Goal: Task Accomplishment & Management: Use online tool/utility

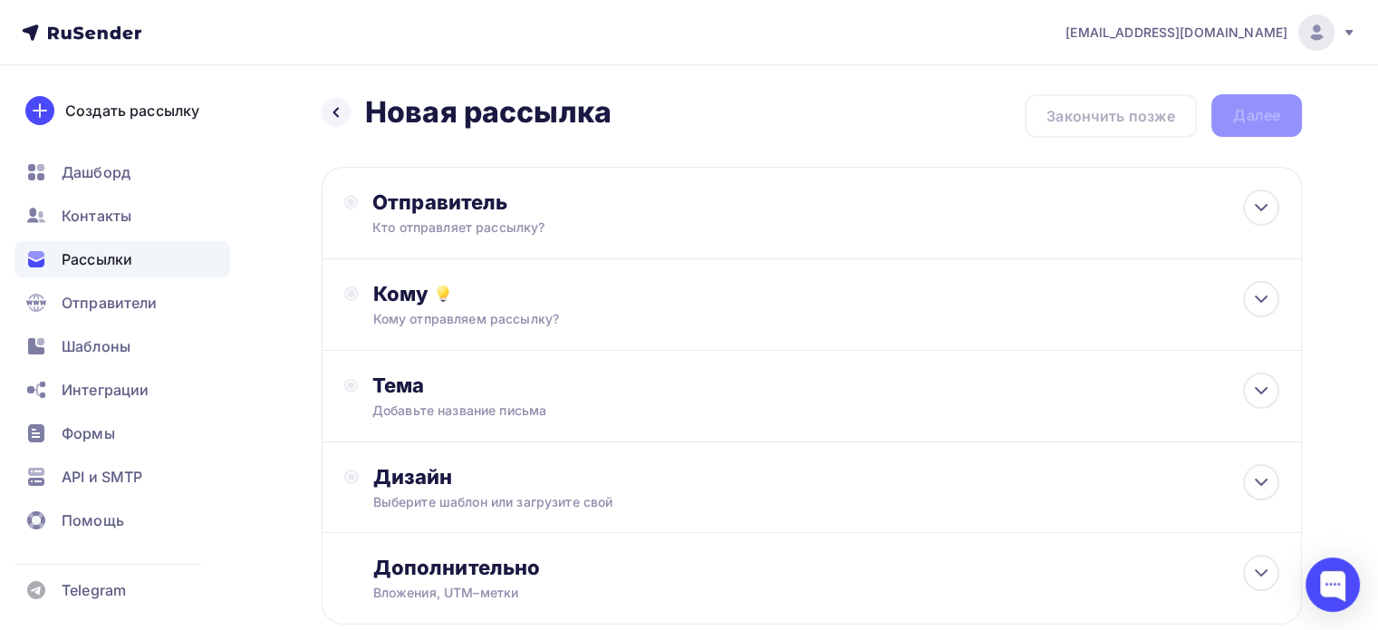
click at [85, 255] on span "Рассылки" at bounding box center [97, 259] width 71 height 22
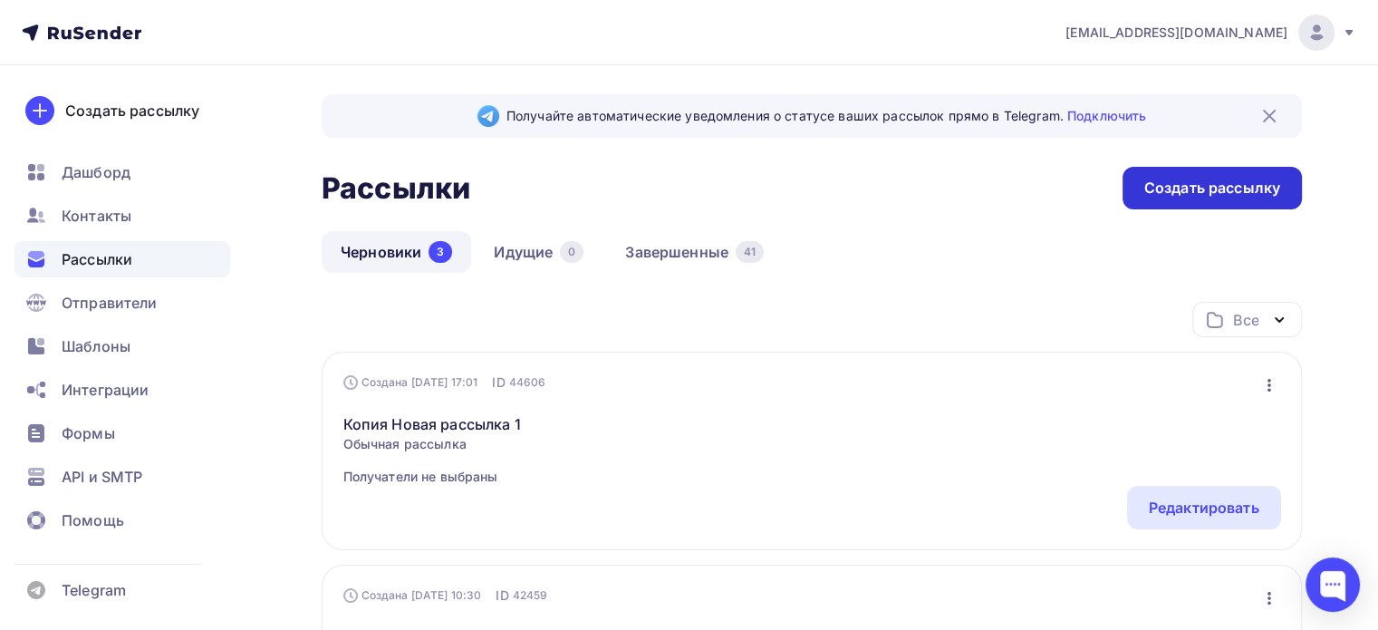
click at [1156, 178] on div "Создать рассылку" at bounding box center [1212, 188] width 136 height 21
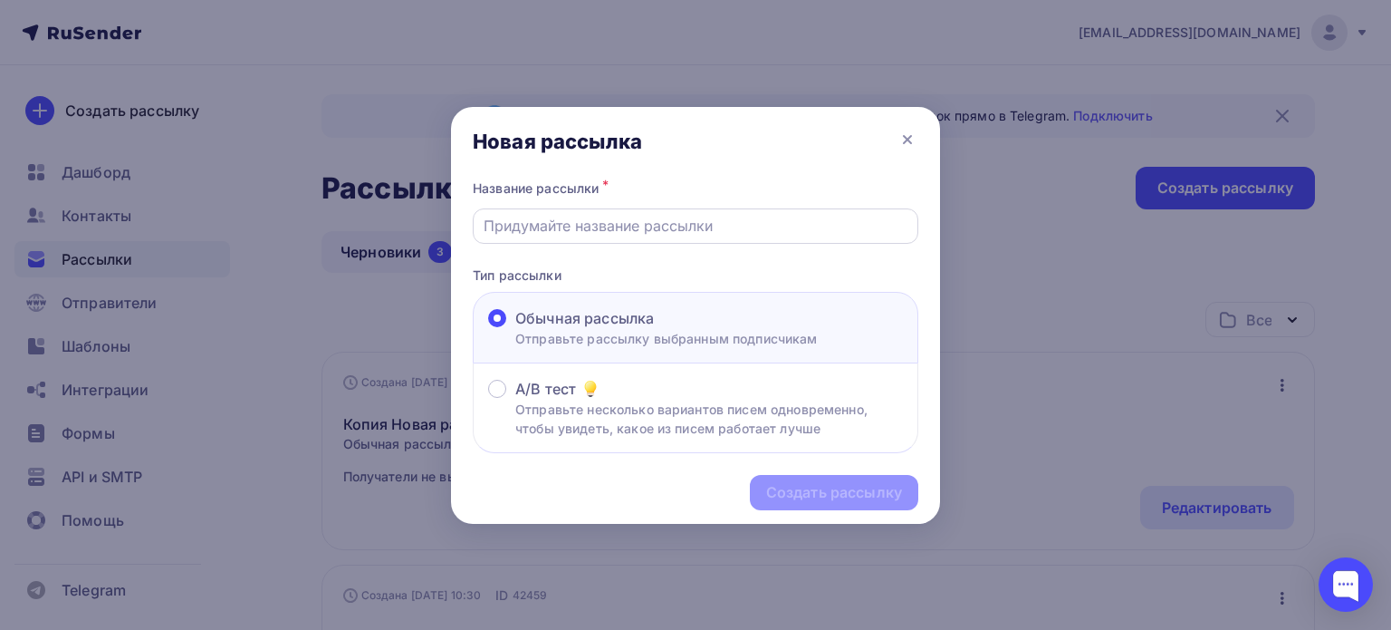
click at [708, 230] on input "text" at bounding box center [696, 226] width 425 height 22
type input "r"
type input "калина 3 турв"
click at [808, 485] on div "Создать рассылку" at bounding box center [834, 492] width 136 height 21
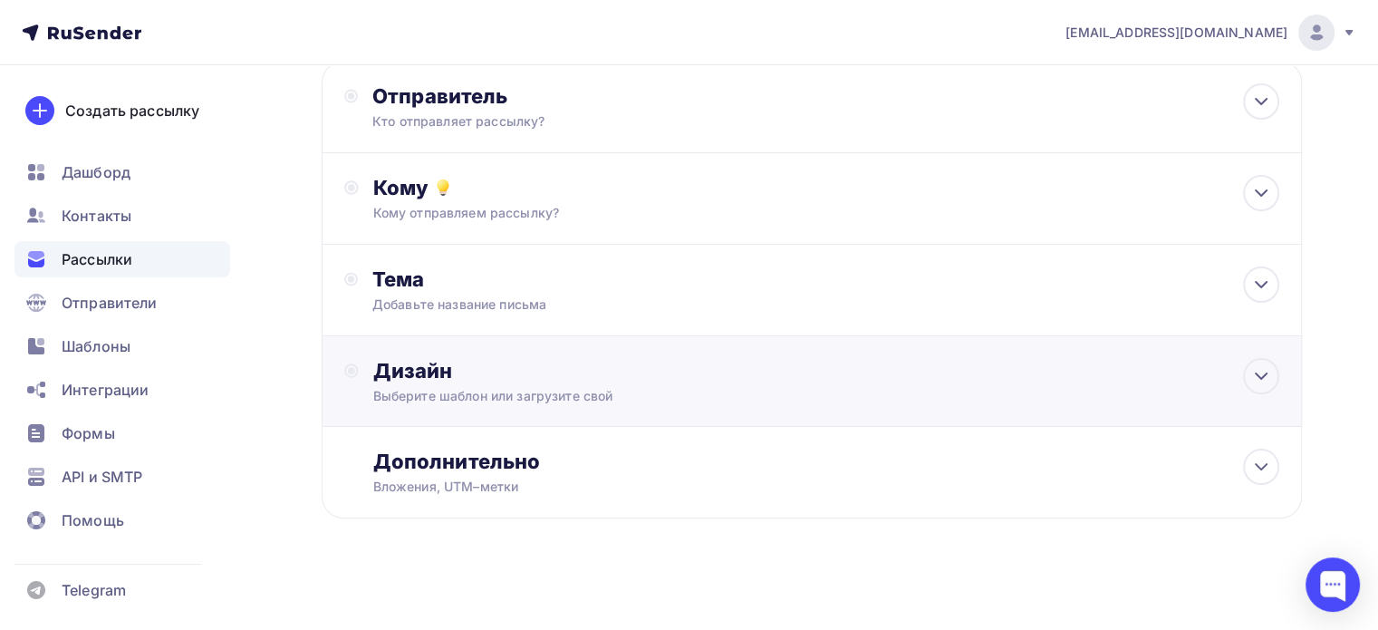
scroll to position [109, 0]
click at [356, 361] on icon at bounding box center [351, 368] width 14 height 14
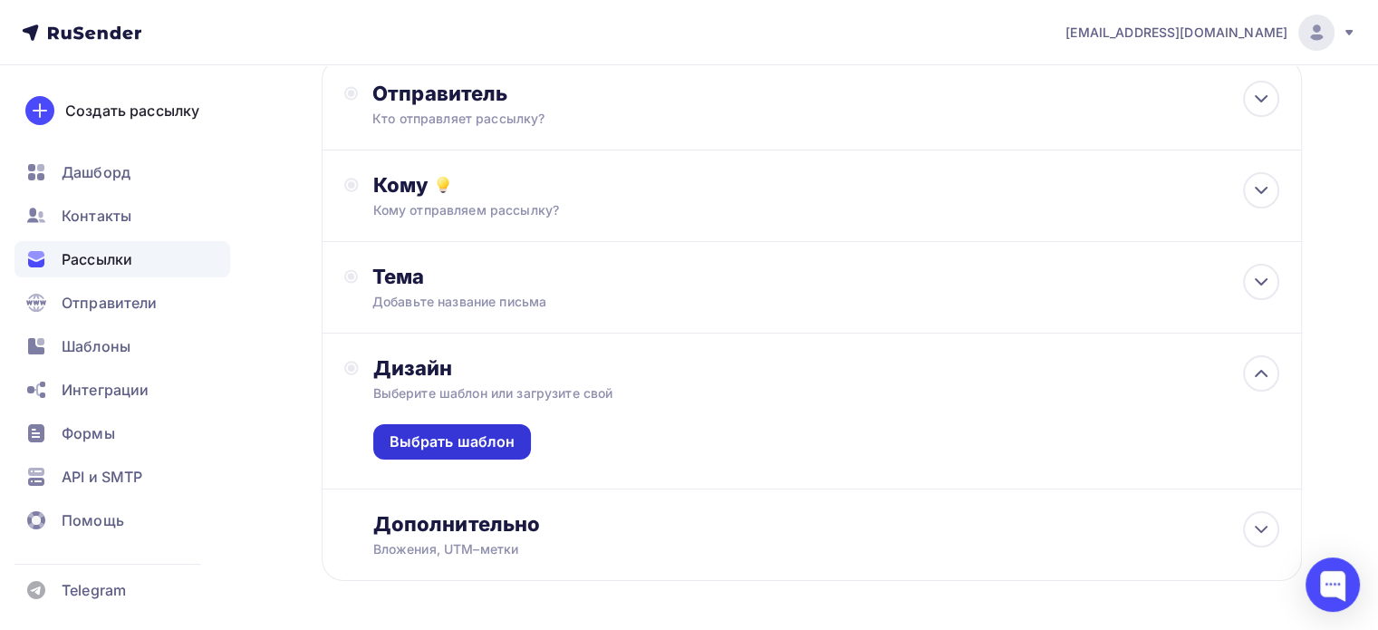
click at [408, 427] on div "Выбрать шаблон" at bounding box center [452, 441] width 159 height 35
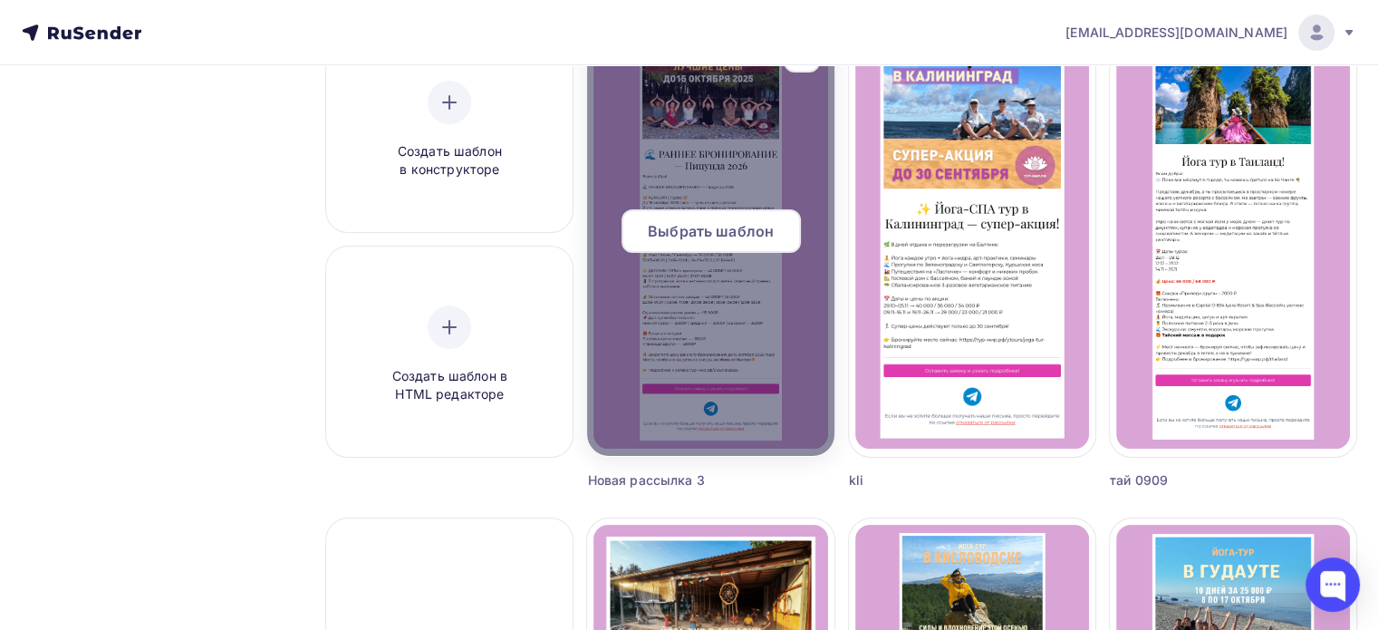
scroll to position [181, 0]
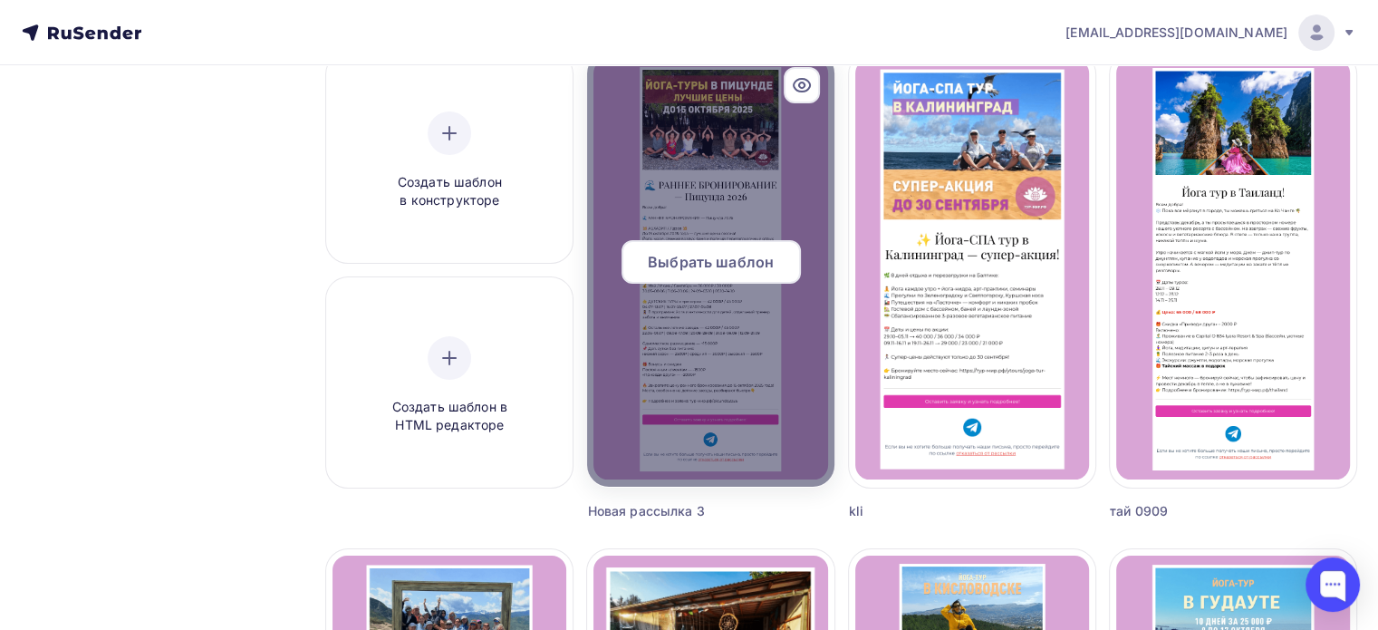
click at [712, 264] on span "Выбрать шаблон" at bounding box center [711, 262] width 126 height 22
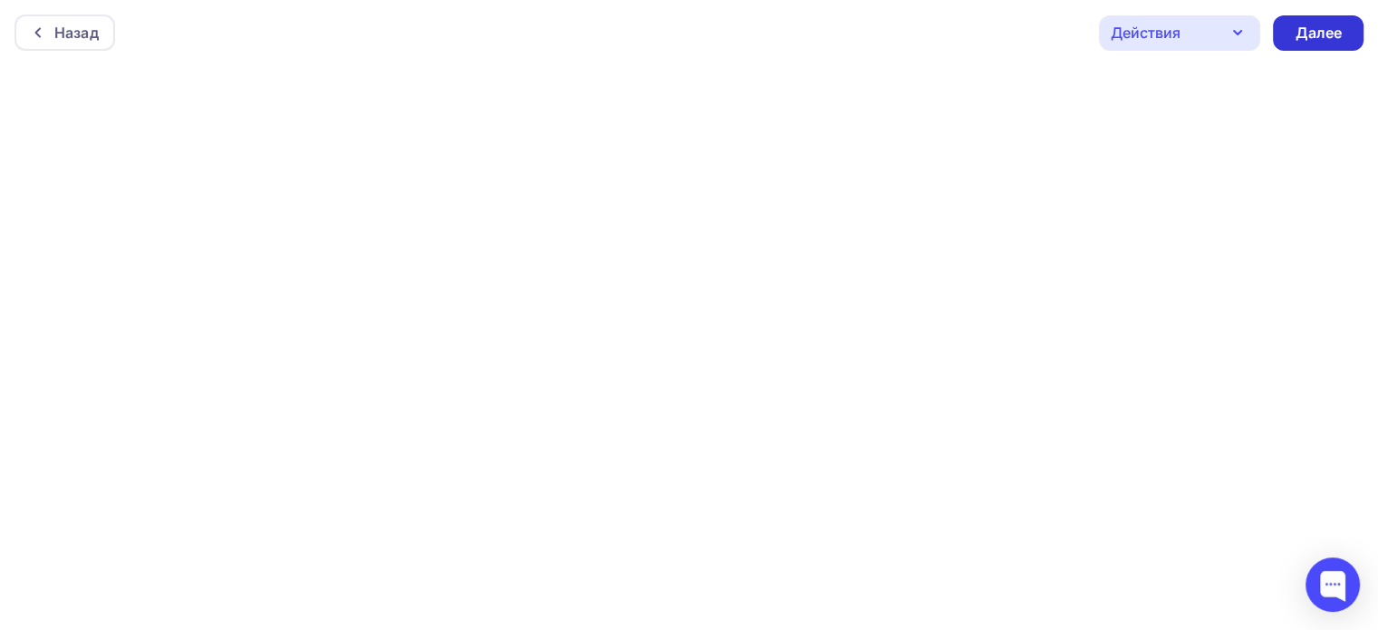
click at [1302, 43] on div "Далее" at bounding box center [1318, 32] width 91 height 35
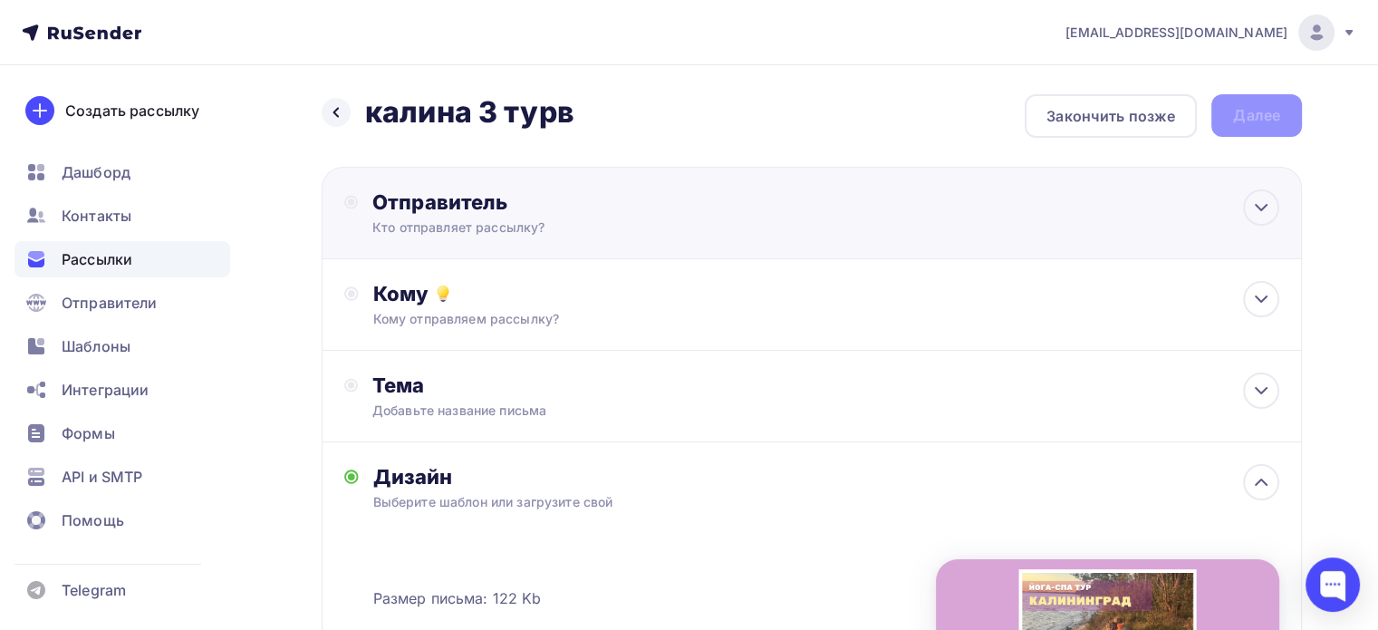
click at [359, 199] on div "Отправитель Кто отправляет рассылку? Email * Выберите отправителя [EMAIL_ADDRES…" at bounding box center [554, 212] width 420 height 47
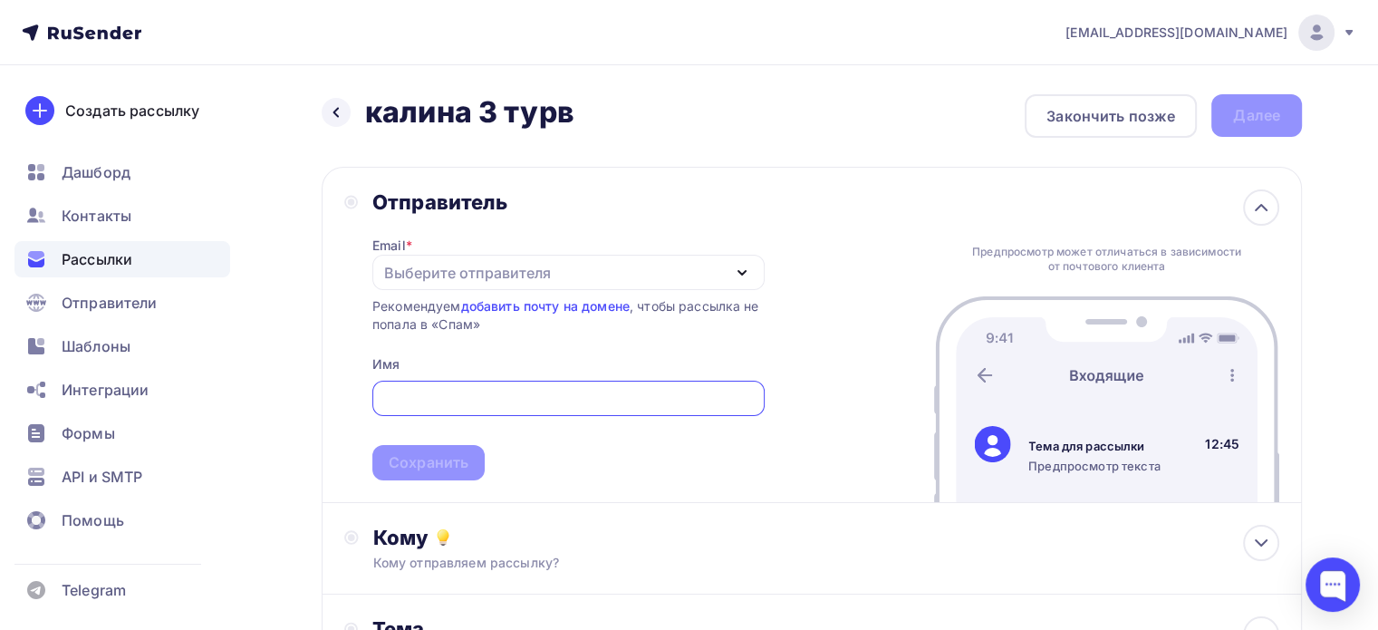
click at [460, 269] on div "Выберите отправителя" at bounding box center [467, 273] width 167 height 22
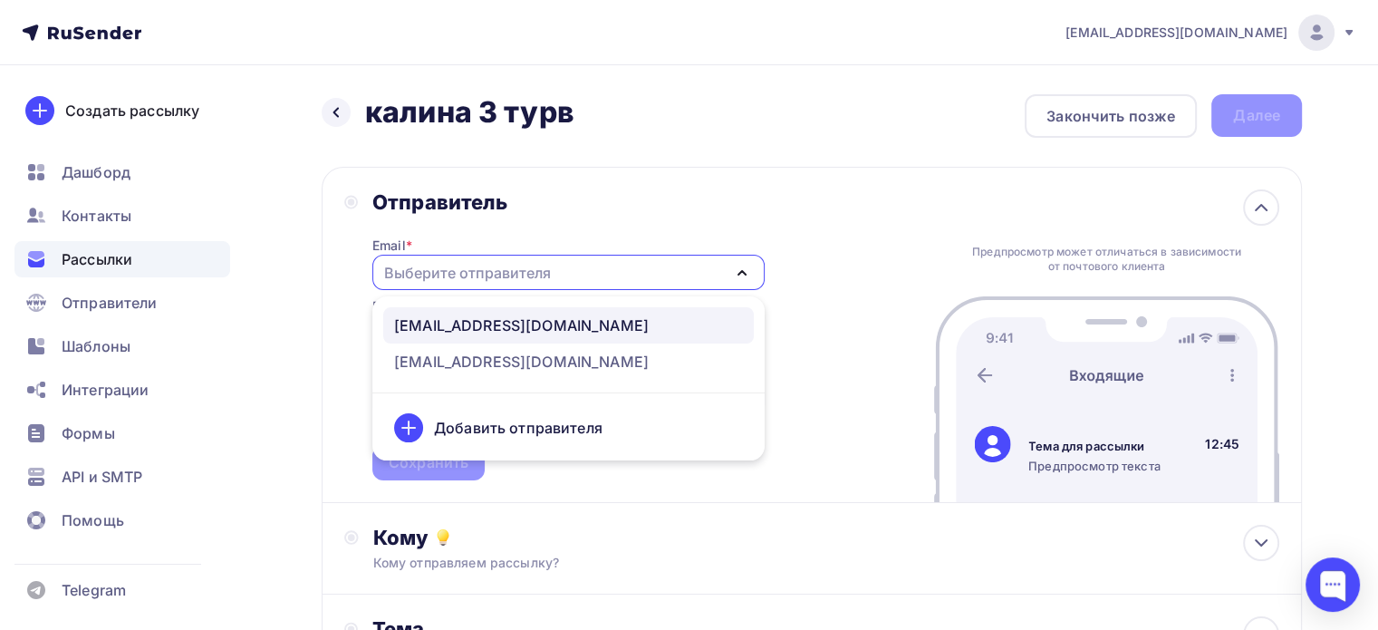
click at [489, 314] on div "[EMAIL_ADDRESS][DOMAIN_NAME]" at bounding box center [521, 325] width 255 height 22
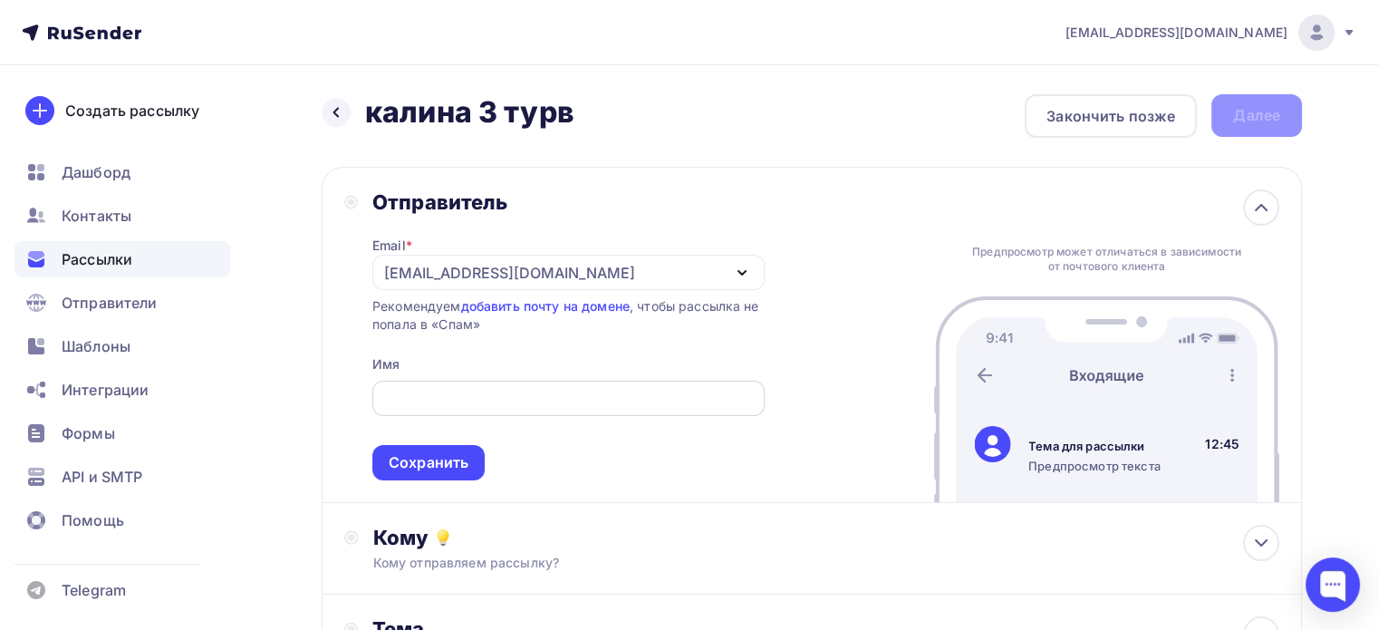
click at [475, 400] on input "text" at bounding box center [567, 399] width 371 height 22
click at [500, 390] on input "ТУР-МИР Калинград" at bounding box center [567, 399] width 371 height 22
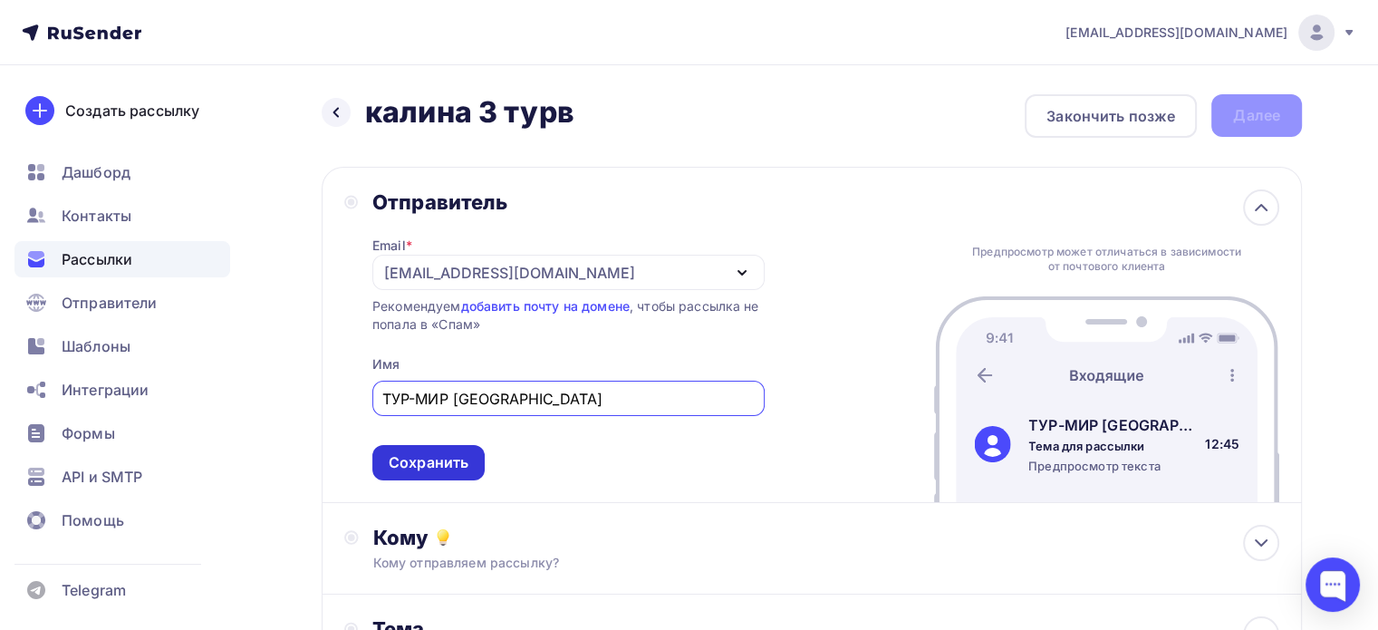
type input "ТУР-МИР [GEOGRAPHIC_DATA]"
click at [435, 448] on div "Сохранить" at bounding box center [428, 462] width 112 height 35
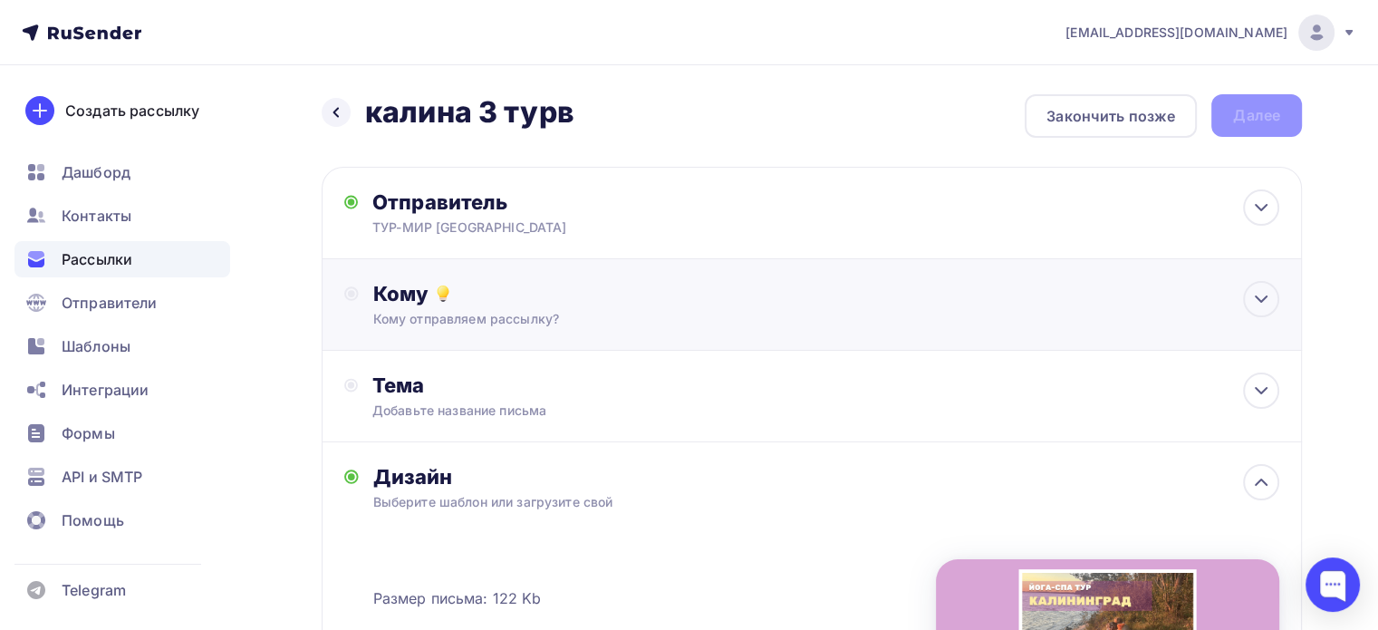
click at [373, 293] on div "Кому" at bounding box center [826, 293] width 906 height 25
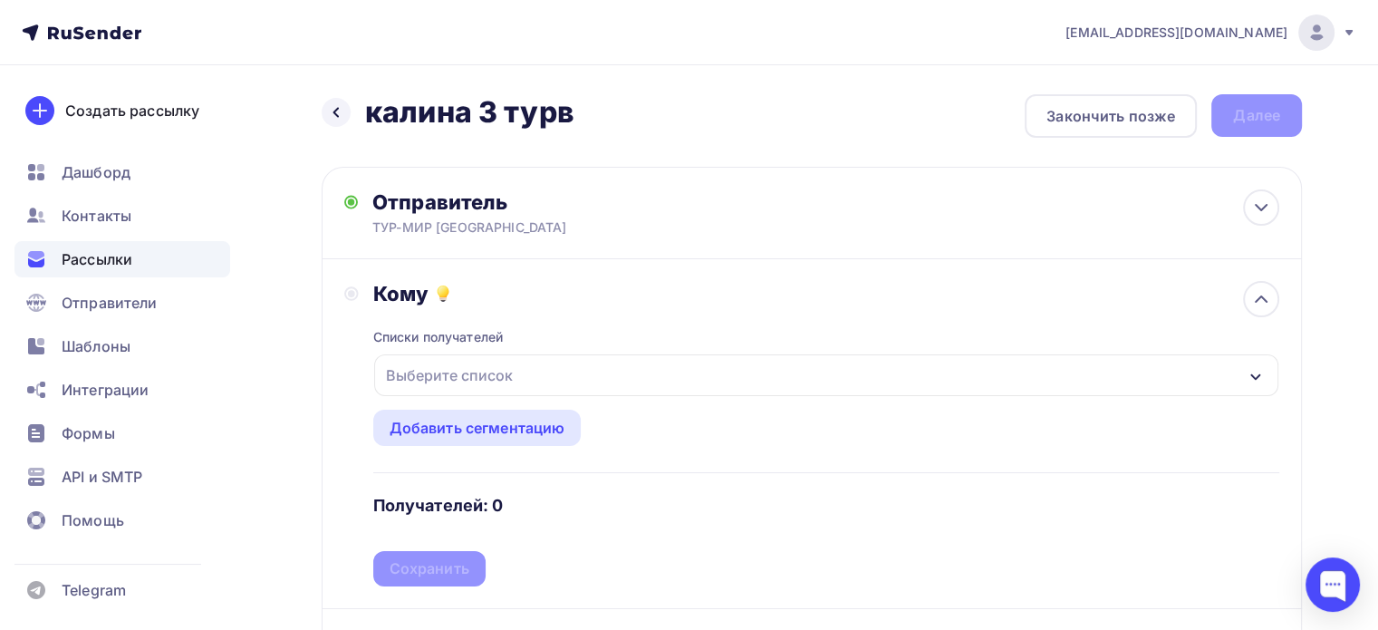
click at [462, 401] on div "Списки получателей Выберите список Все списки id Авансы (3 264) #25044 27-31 (1…" at bounding box center [826, 446] width 906 height 280
click at [467, 427] on div "Добавить сегментацию" at bounding box center [478, 428] width 176 height 22
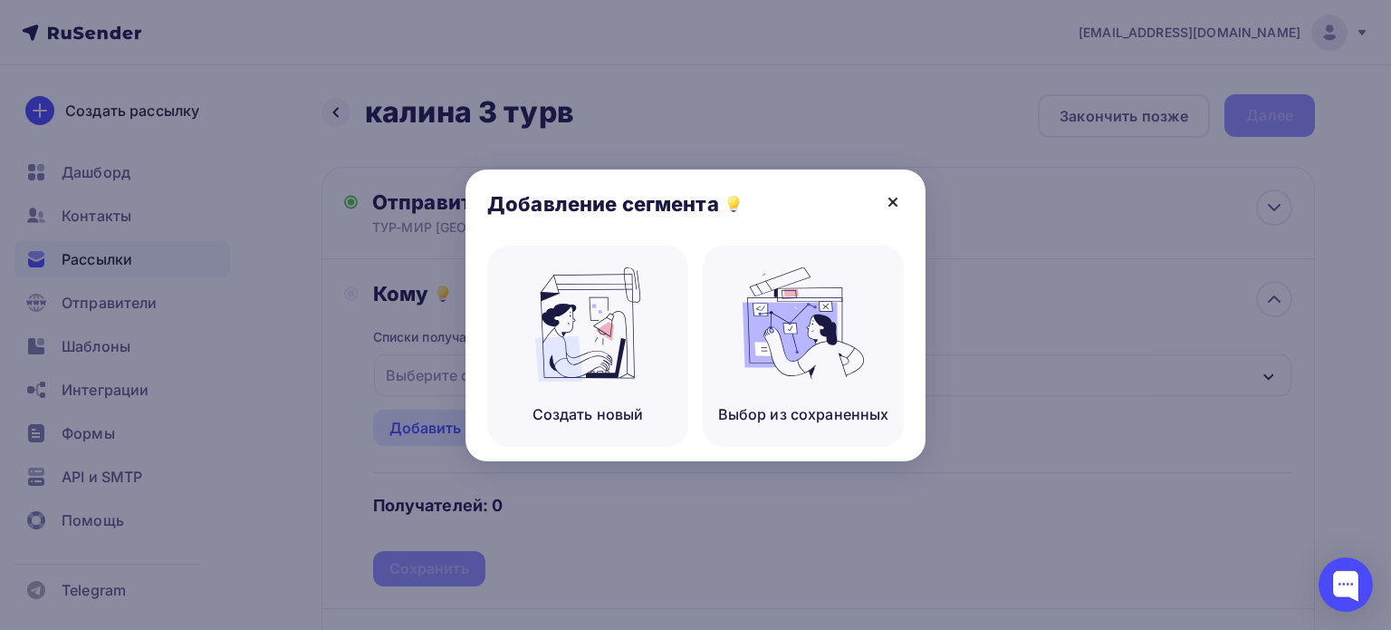
click at [905, 208] on div "Добавление сегмента" at bounding box center [696, 207] width 460 height 76
click at [900, 208] on icon at bounding box center [893, 202] width 22 height 22
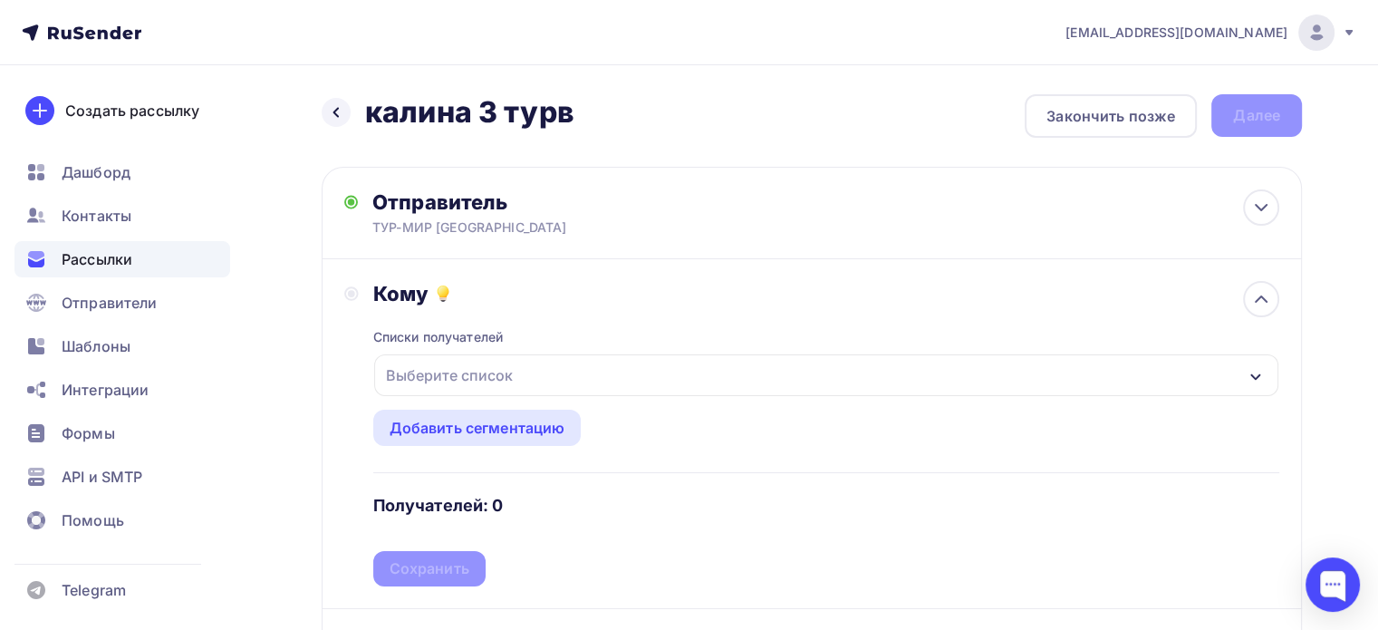
click at [533, 358] on div "Выберите список" at bounding box center [826, 375] width 904 height 42
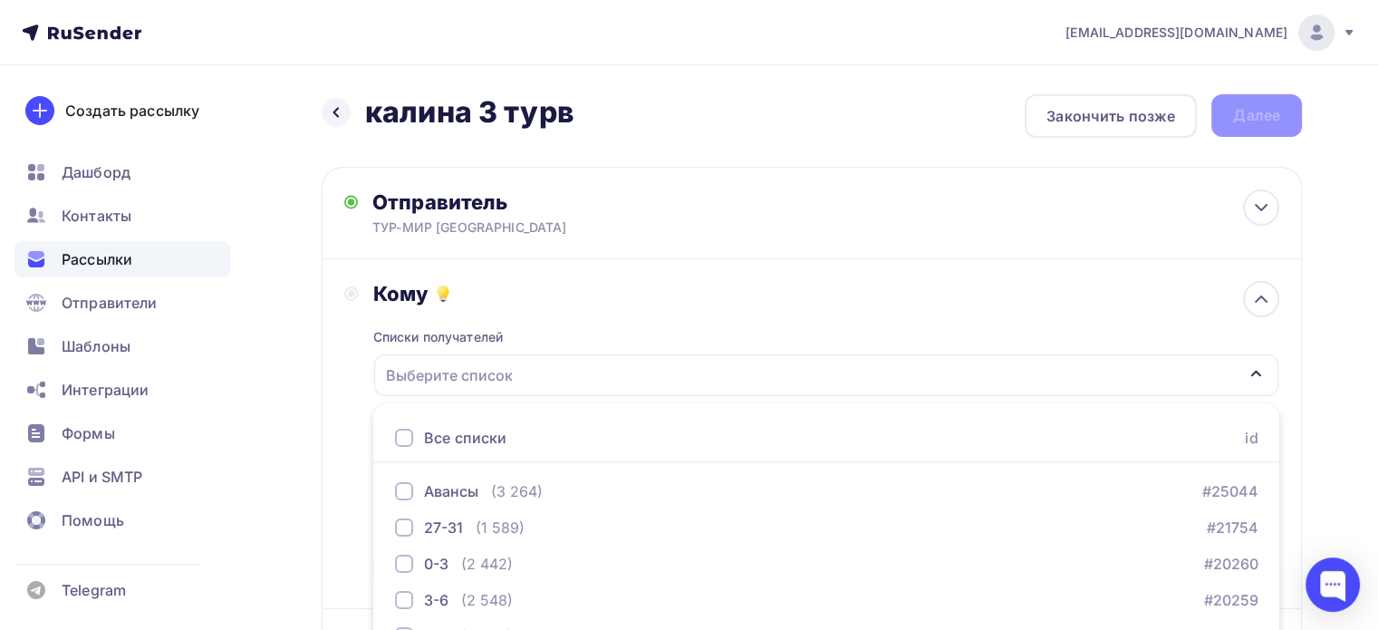
scroll to position [241, 0]
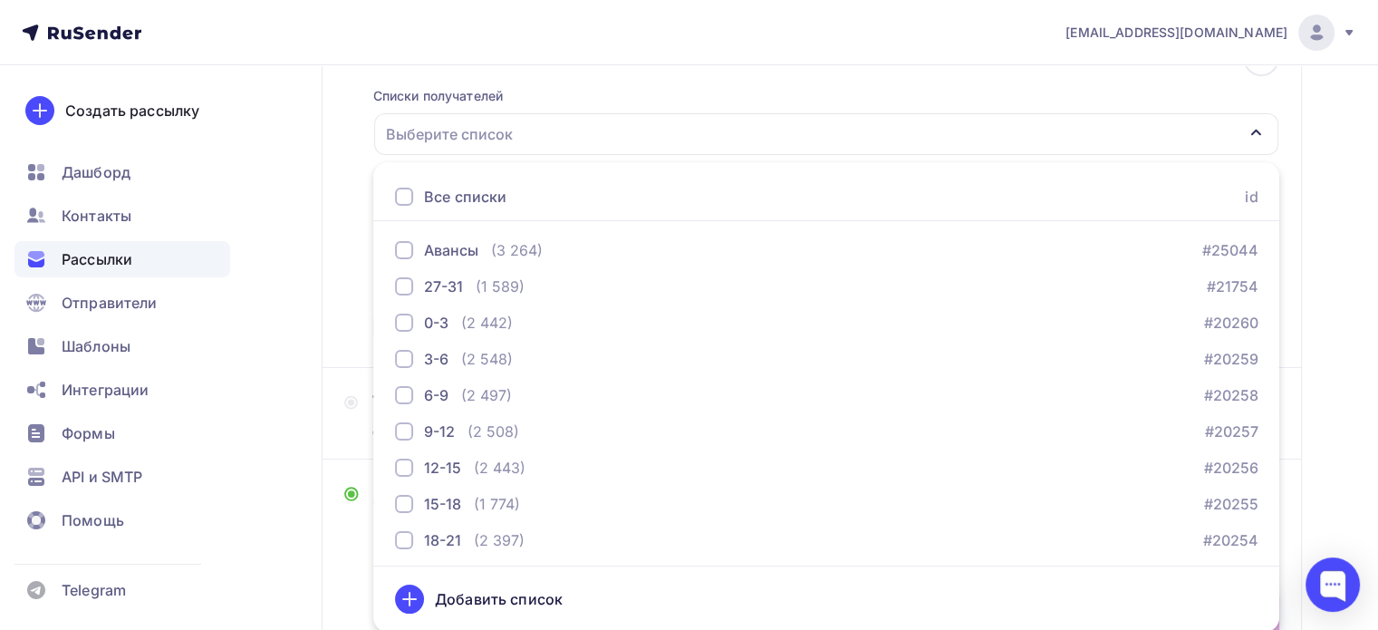
click at [402, 197] on div at bounding box center [404, 197] width 18 height 18
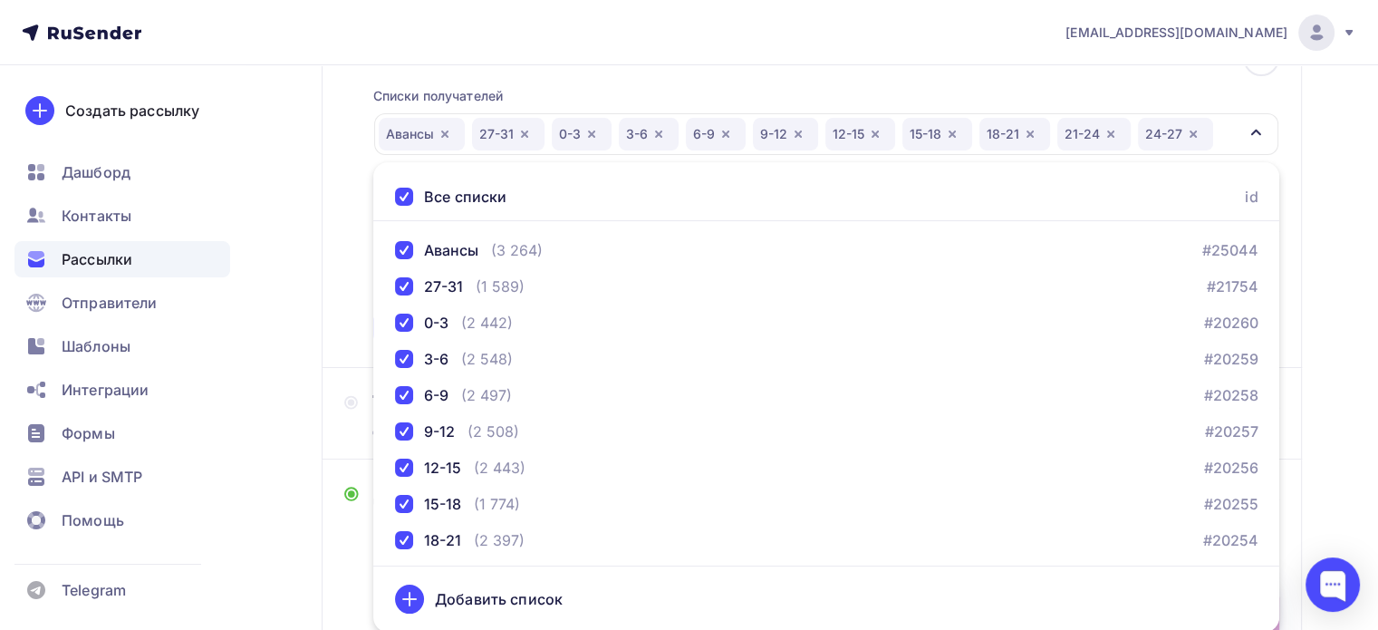
click at [348, 213] on div "Кому Списки получателей [GEOGRAPHIC_DATA] 27-31 0-3 3-6 6-9 9-12 12-15 15-18 18…" at bounding box center [811, 192] width 935 height 305
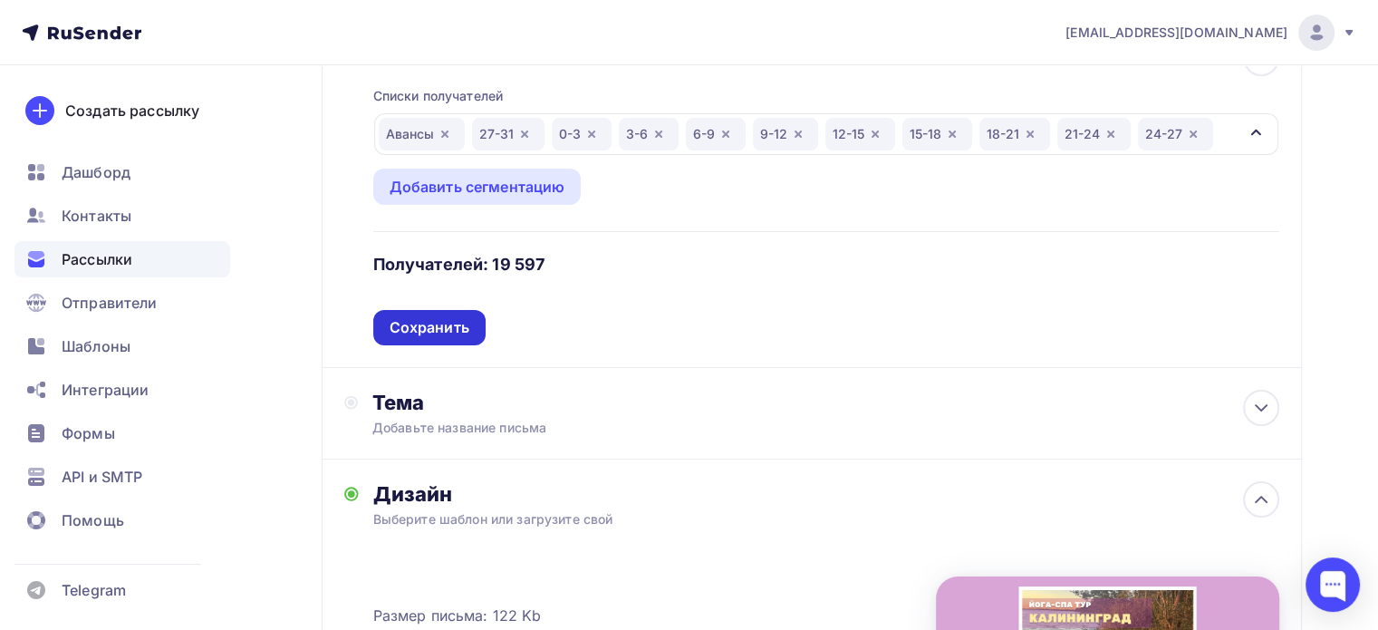
click at [442, 332] on div "Сохранить" at bounding box center [430, 327] width 80 height 21
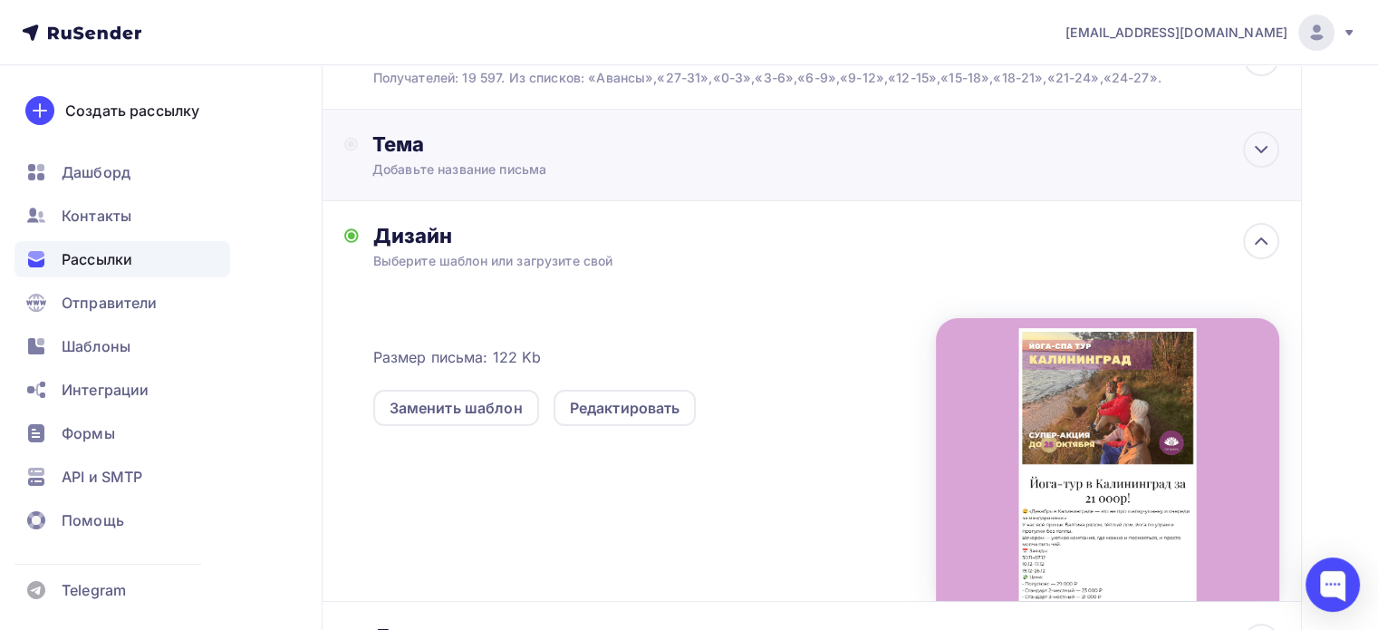
click at [428, 144] on div "Тема" at bounding box center [551, 143] width 358 height 25
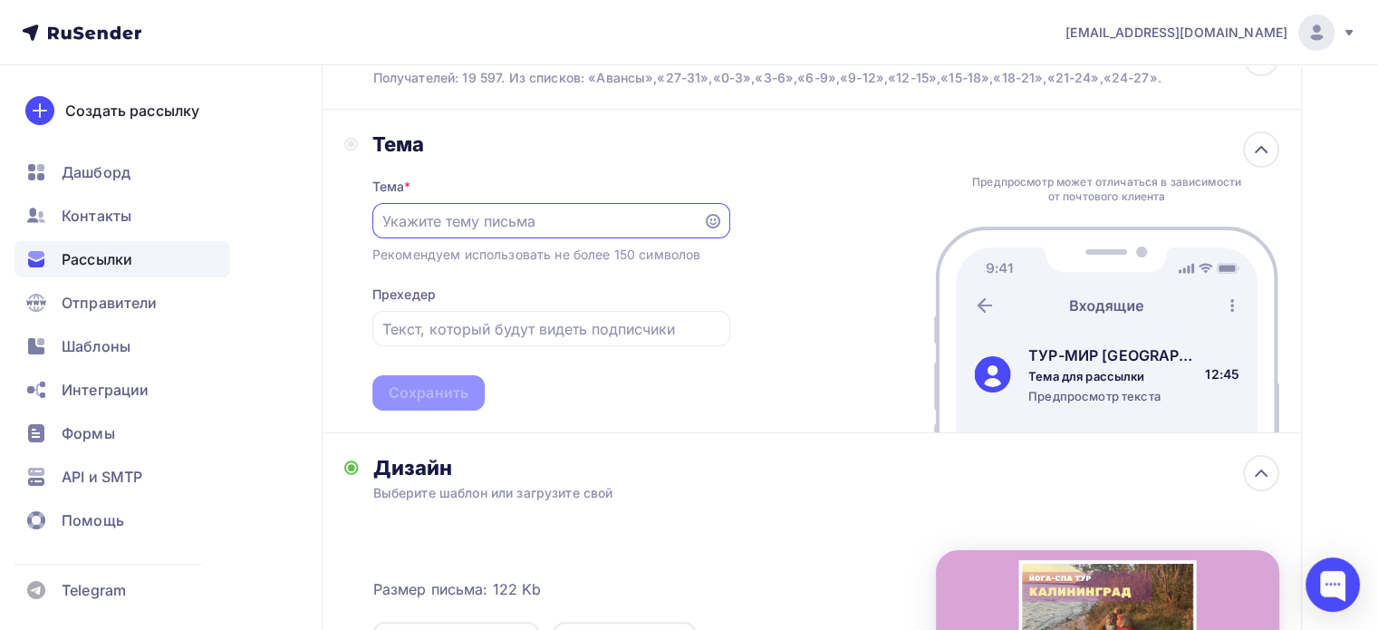
scroll to position [0, 0]
click at [440, 206] on div at bounding box center [551, 221] width 358 height 35
click at [428, 221] on input "text" at bounding box center [537, 222] width 310 height 22
paste input "[URL][DOMAIN_NAME]"
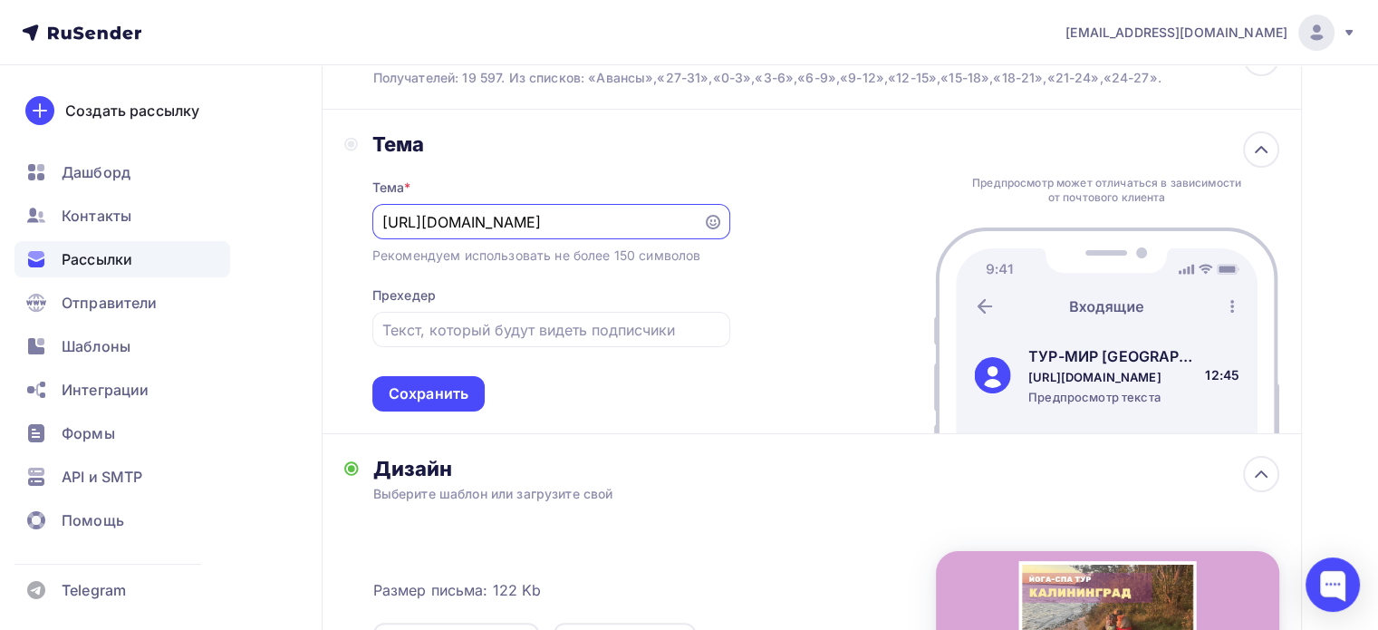
type input "[URL][DOMAIN_NAME]"
drag, startPoint x: 696, startPoint y: 207, endPoint x: 482, endPoint y: 134, distance: 225.7
click at [423, 163] on div "Тема * [URL][DOMAIN_NAME] Рекомендуем использовать не более 150 символов Прехед…" at bounding box center [551, 284] width 358 height 255
click at [490, 235] on div "[URL][DOMAIN_NAME]" at bounding box center [551, 221] width 358 height 35
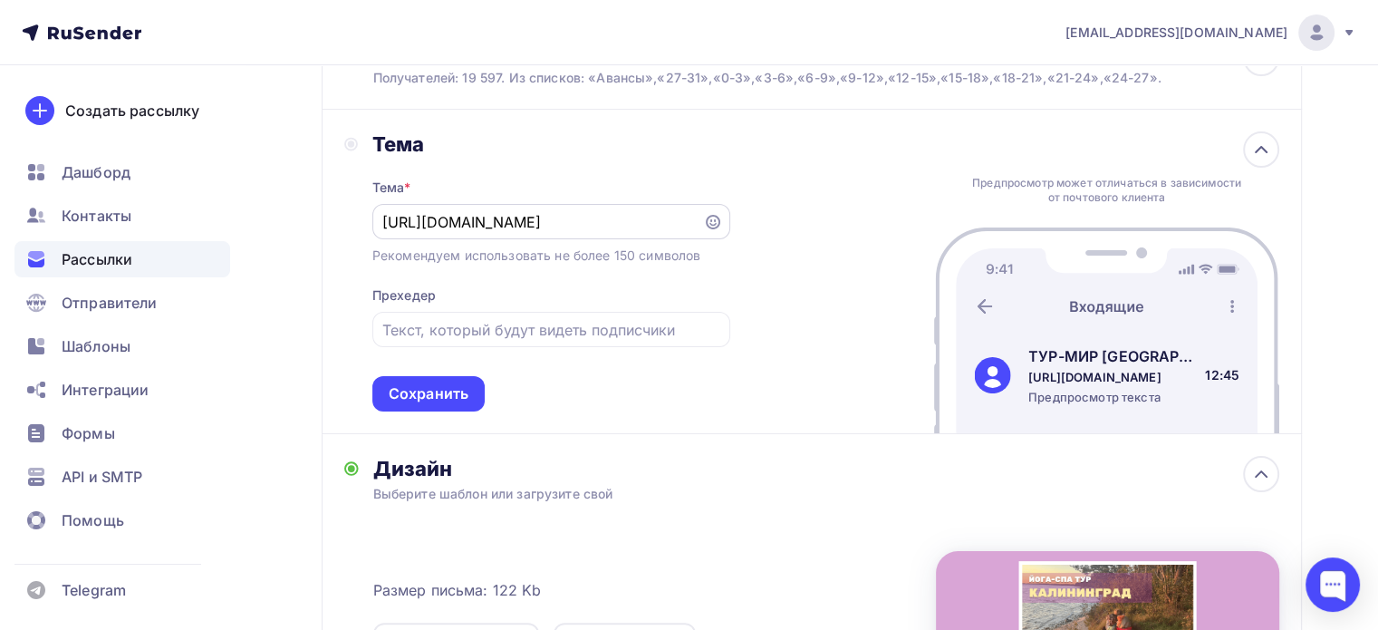
click at [490, 224] on input "[URL][DOMAIN_NAME]" at bounding box center [537, 222] width 310 height 22
click at [675, 212] on input "[GEOGRAPHIC_DATA]" at bounding box center [537, 222] width 310 height 22
click at [390, 218] on input "[GEOGRAPHIC_DATA] от 21 000 руб!" at bounding box center [537, 222] width 310 height 22
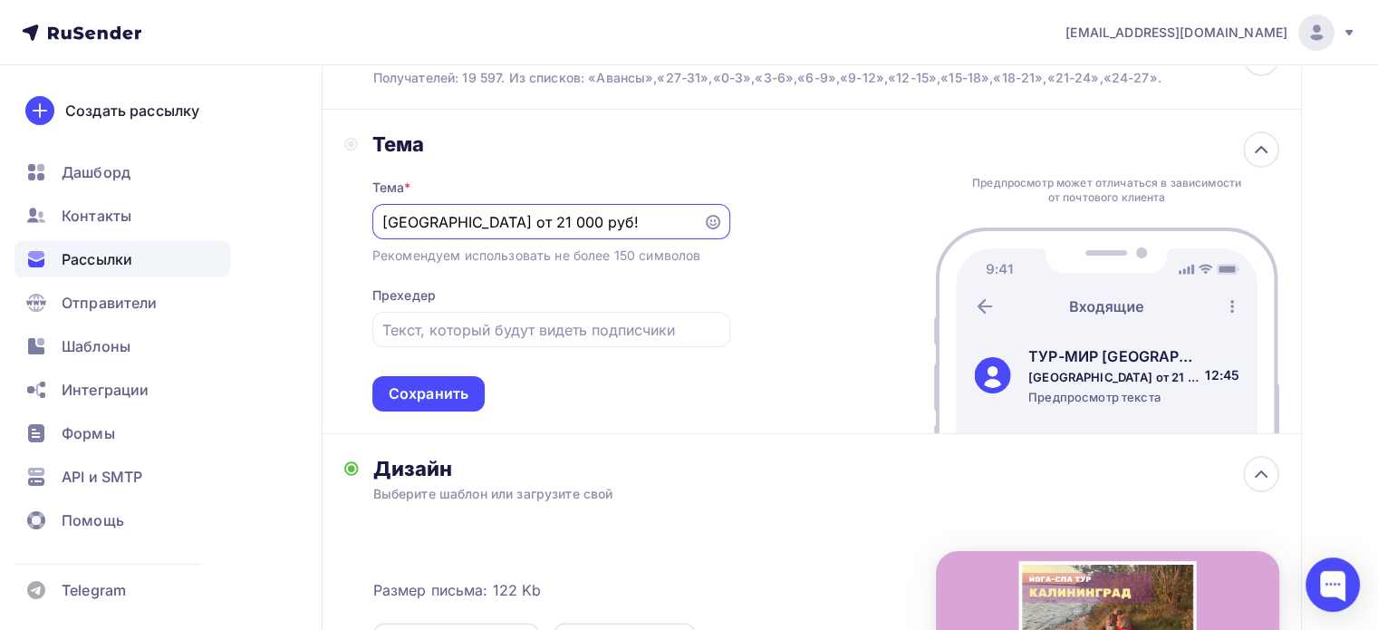
click at [392, 221] on input "[GEOGRAPHIC_DATA] от 21 000 руб!" at bounding box center [537, 222] width 310 height 22
click at [379, 224] on div "[GEOGRAPHIC_DATA] от 21 000 руб!" at bounding box center [551, 221] width 358 height 35
click at [384, 215] on input "[GEOGRAPHIC_DATA] от 21 000 руб!" at bounding box center [537, 222] width 310 height 22
click at [464, 218] on input "Йога-тур вКалининград от 21 000 руб!" at bounding box center [537, 222] width 310 height 22
click at [464, 221] on input "Йога-тур в [GEOGRAPHIC_DATA] от 21 000 руб!" at bounding box center [537, 222] width 310 height 22
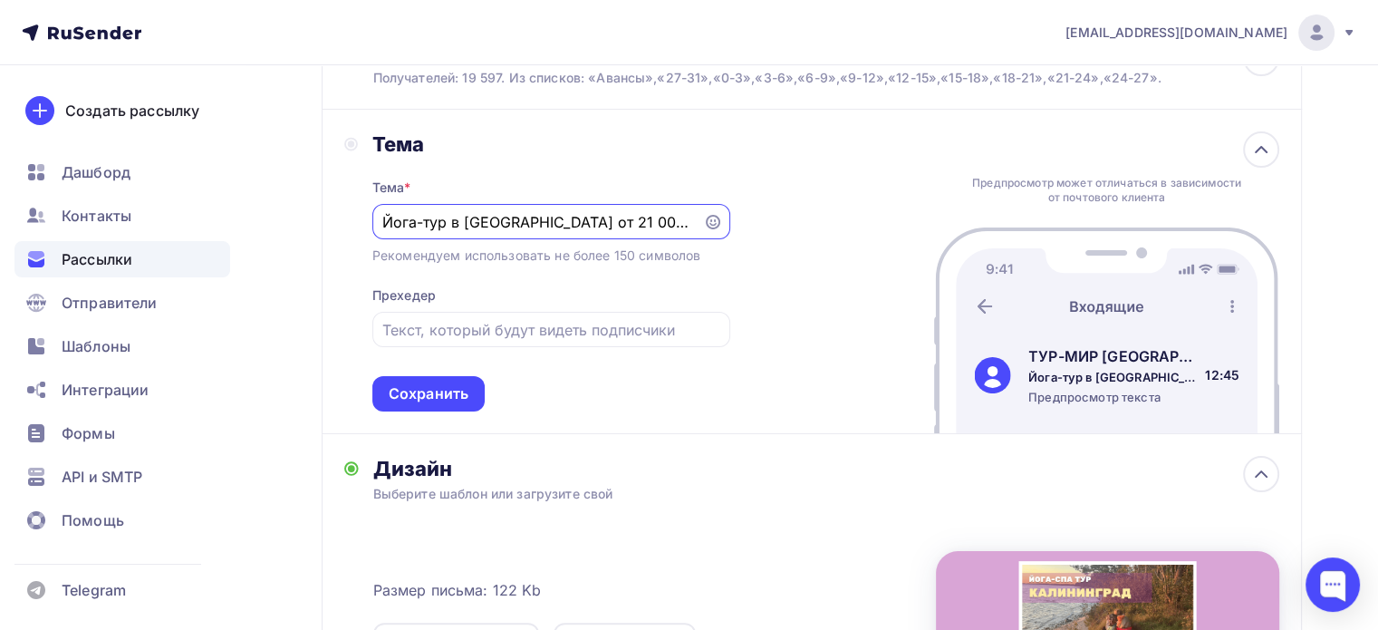
click at [464, 221] on input "Йога-тур в [GEOGRAPHIC_DATA] от 21 000 руб!" at bounding box center [537, 222] width 310 height 22
type input "Йога-тур в [GEOGRAPHIC_DATA] от 21 000 руб!"
click at [471, 323] on input "text" at bounding box center [550, 330] width 337 height 22
paste input "Йога-тур в [GEOGRAPHIC_DATA] от 21 000 руб!"
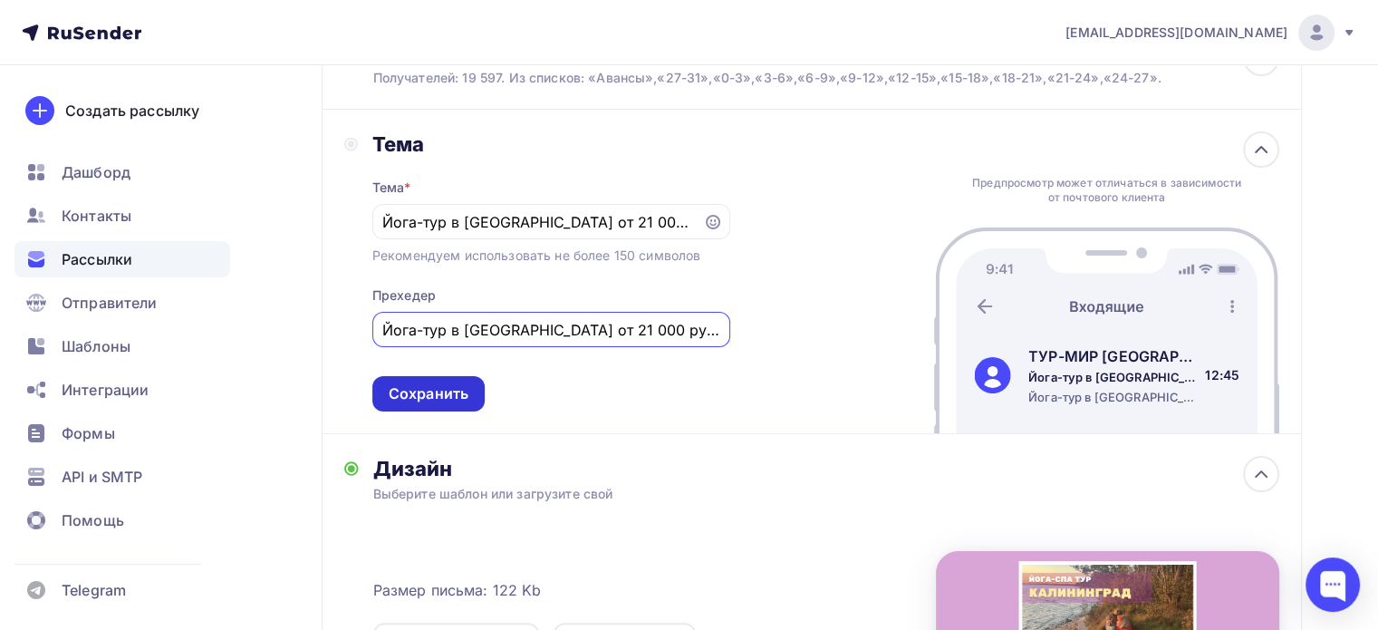
type input "Йога-тур в [GEOGRAPHIC_DATA] от 21 000 руб!"
click at [425, 387] on div "Сохранить" at bounding box center [429, 393] width 80 height 21
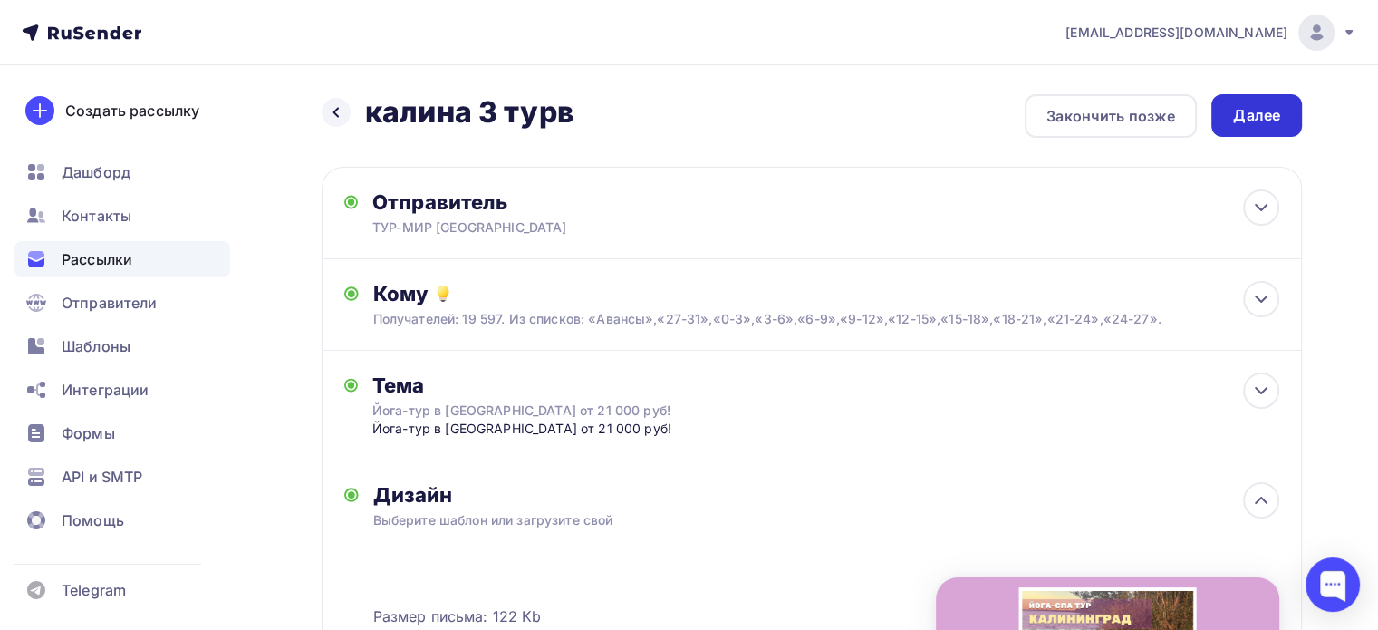
click at [1279, 121] on div "Далее" at bounding box center [1256, 115] width 47 height 21
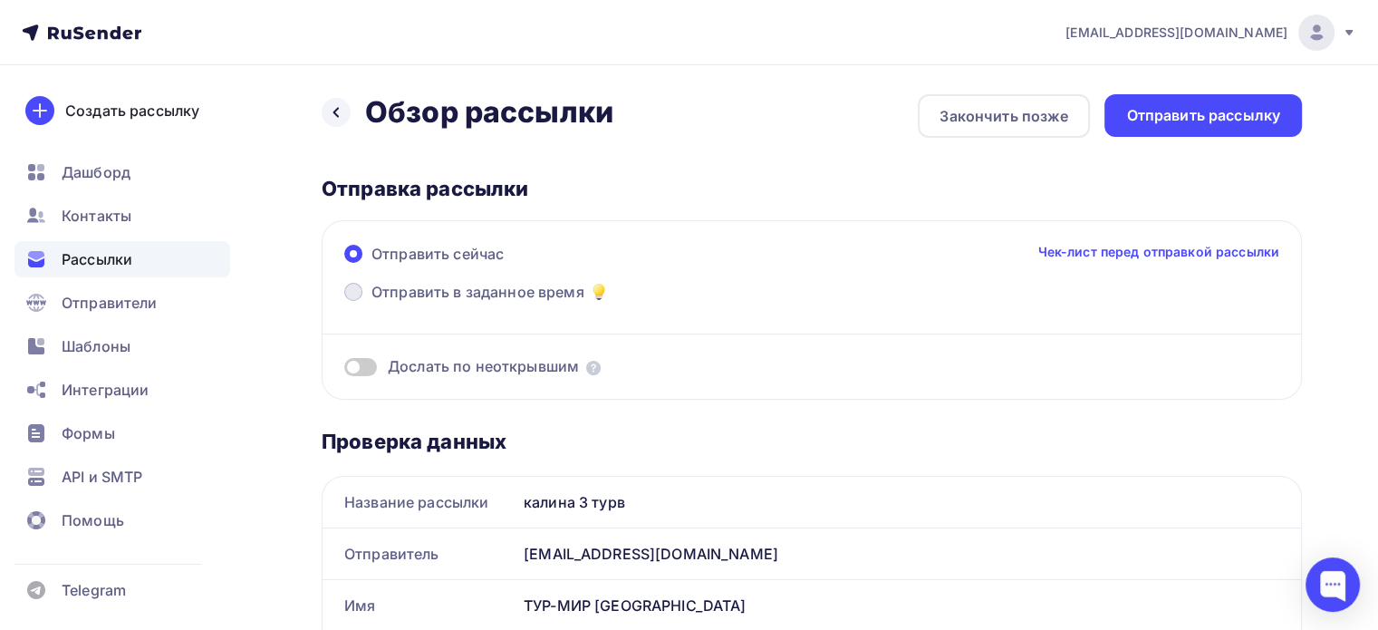
click at [376, 292] on span "Отправить в заданное время" at bounding box center [477, 292] width 213 height 22
click at [371, 303] on input "Отправить в заданное время" at bounding box center [371, 303] width 0 height 0
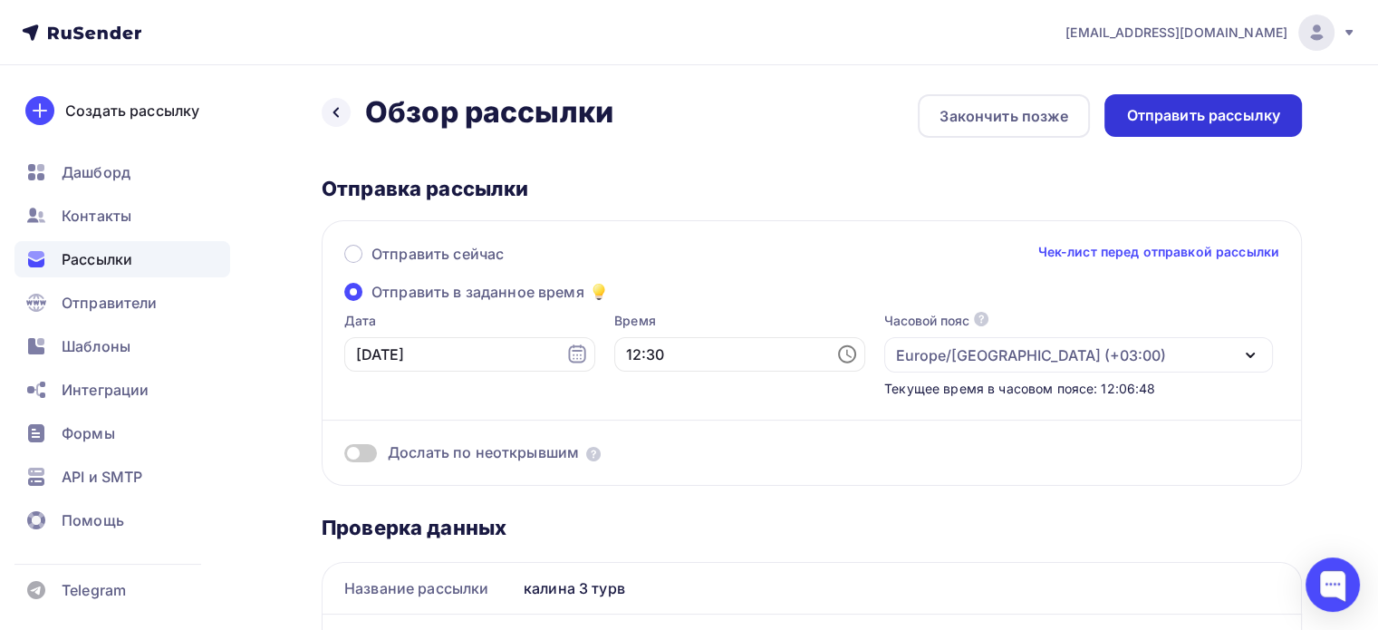
click at [1131, 119] on div "Отправить рассылку" at bounding box center [1203, 115] width 154 height 21
